Goal: Transaction & Acquisition: Purchase product/service

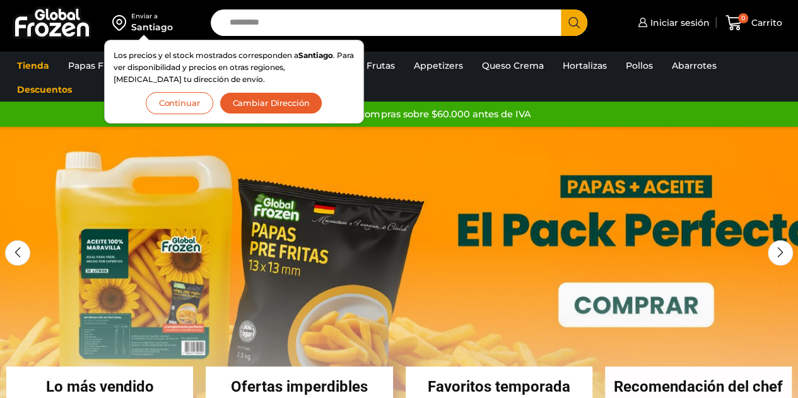
click at [190, 98] on button "Continuar" at bounding box center [179, 103] width 67 height 22
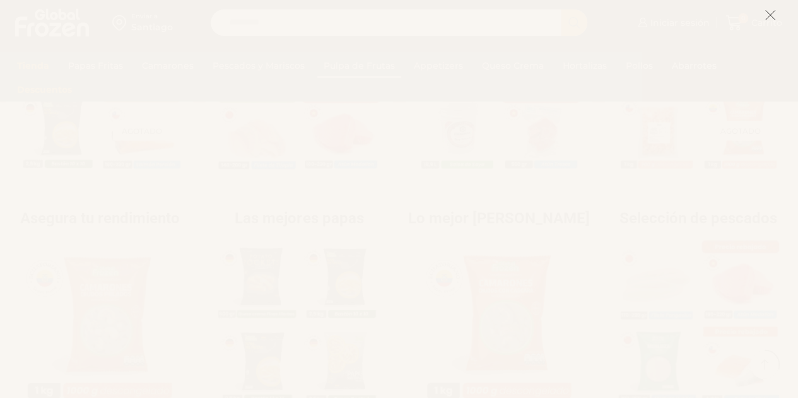
scroll to position [412, 0]
click at [775, 13] on icon at bounding box center [769, 14] width 11 height 11
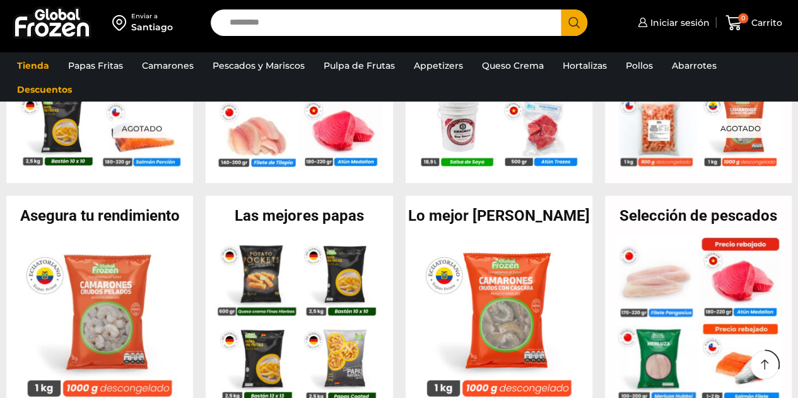
scroll to position [366, 0]
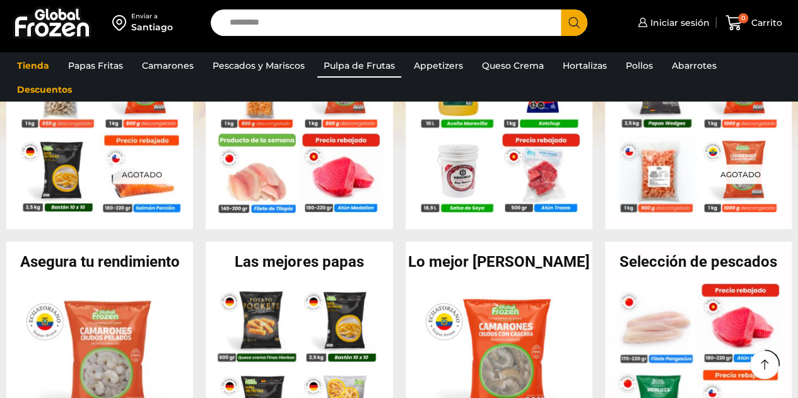
click at [360, 61] on link "Pulpa de Frutas" at bounding box center [359, 66] width 84 height 24
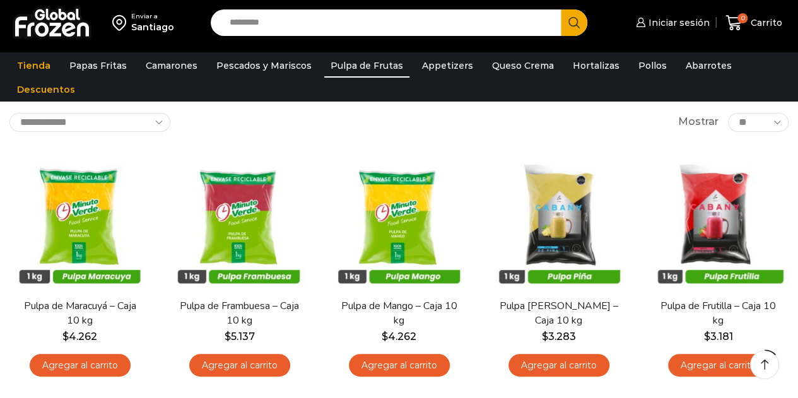
scroll to position [67, 0]
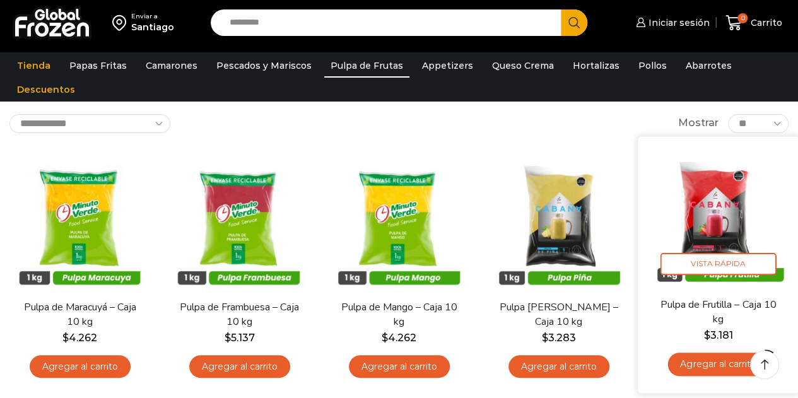
click at [726, 221] on img at bounding box center [718, 217] width 142 height 142
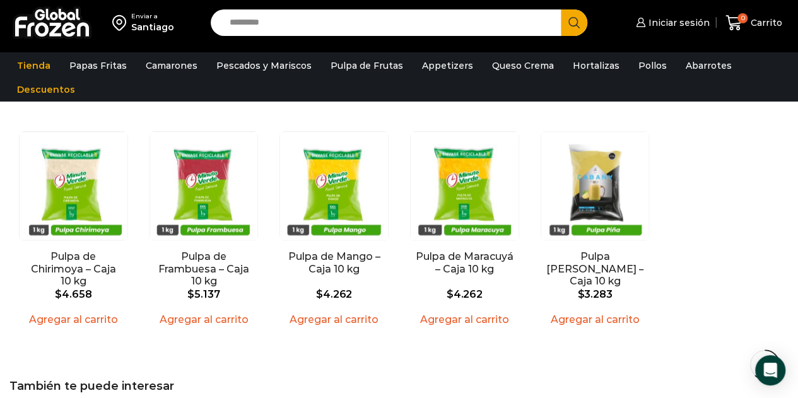
scroll to position [932, 0]
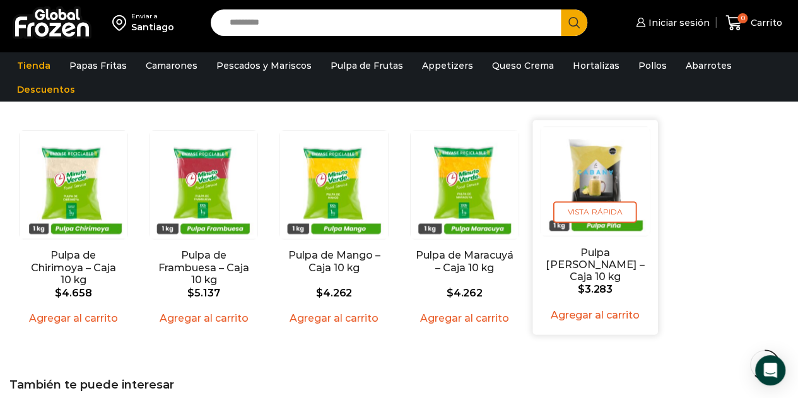
click at [591, 176] on img "5 / 5" at bounding box center [594, 181] width 108 height 108
click at [584, 246] on link "Pulpa [PERSON_NAME] – Caja 10 kg" at bounding box center [594, 264] width 98 height 37
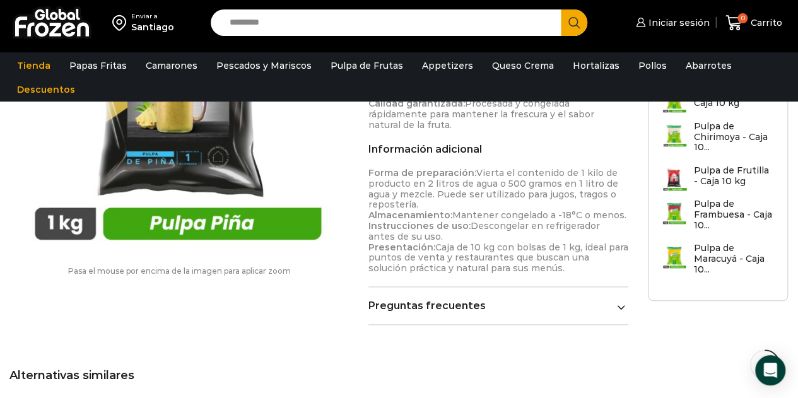
scroll to position [658, 0]
click at [484, 299] on link "Preguntas frecuentes" at bounding box center [498, 305] width 260 height 12
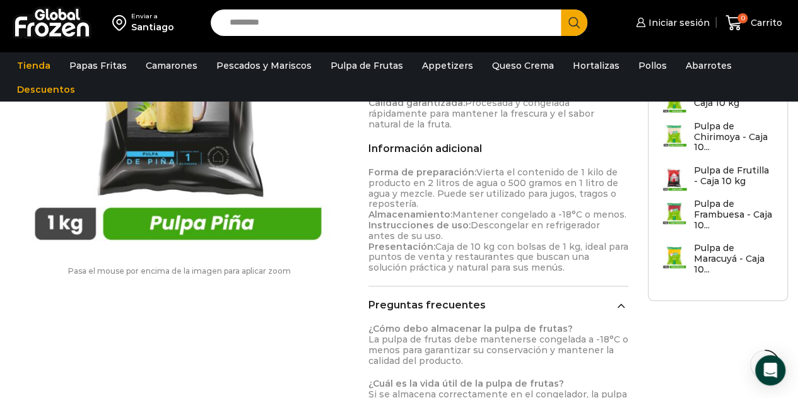
click at [214, 162] on img at bounding box center [175, 87] width 333 height 333
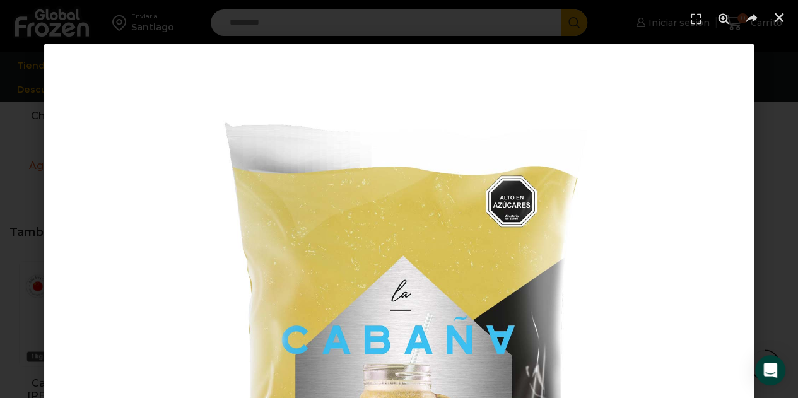
scroll to position [1381, 0]
click at [431, 332] on img "1 / 1" at bounding box center [398, 398] width 709 height 709
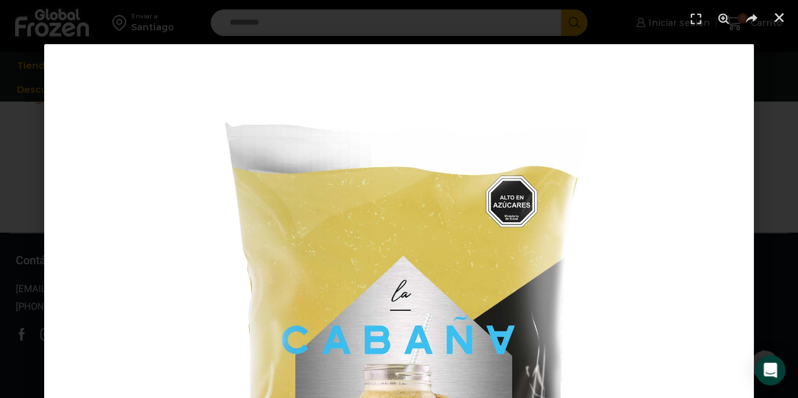
scroll to position [1700, 0]
click at [535, 259] on img "1 / 1" at bounding box center [398, 398] width 709 height 709
click at [777, 16] on icon "Cerrar (Esc)" at bounding box center [778, 17] width 13 height 13
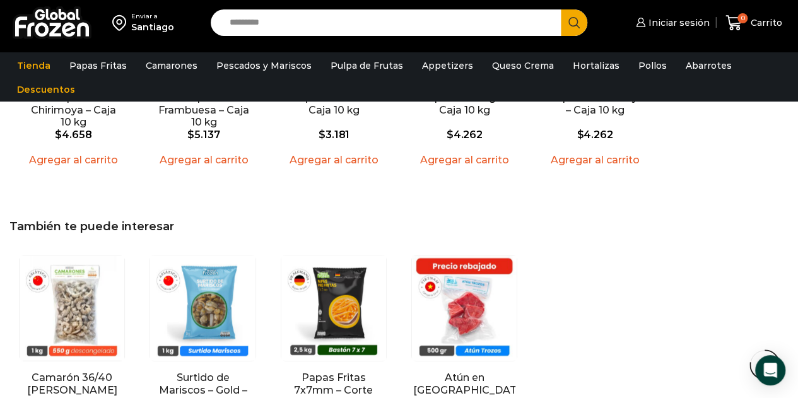
scroll to position [1359, 0]
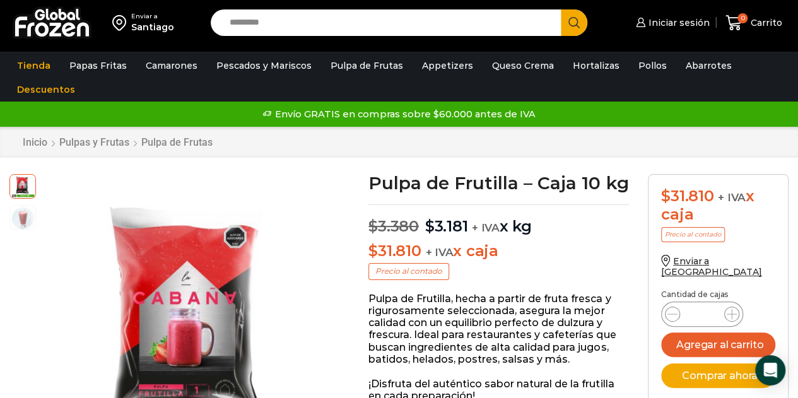
click at [320, 23] on input "Search input" at bounding box center [389, 22] width 332 height 26
type input "*********"
click at [560, 9] on button "Search" at bounding box center [573, 22] width 26 height 26
